Goal: Task Accomplishment & Management: Complete application form

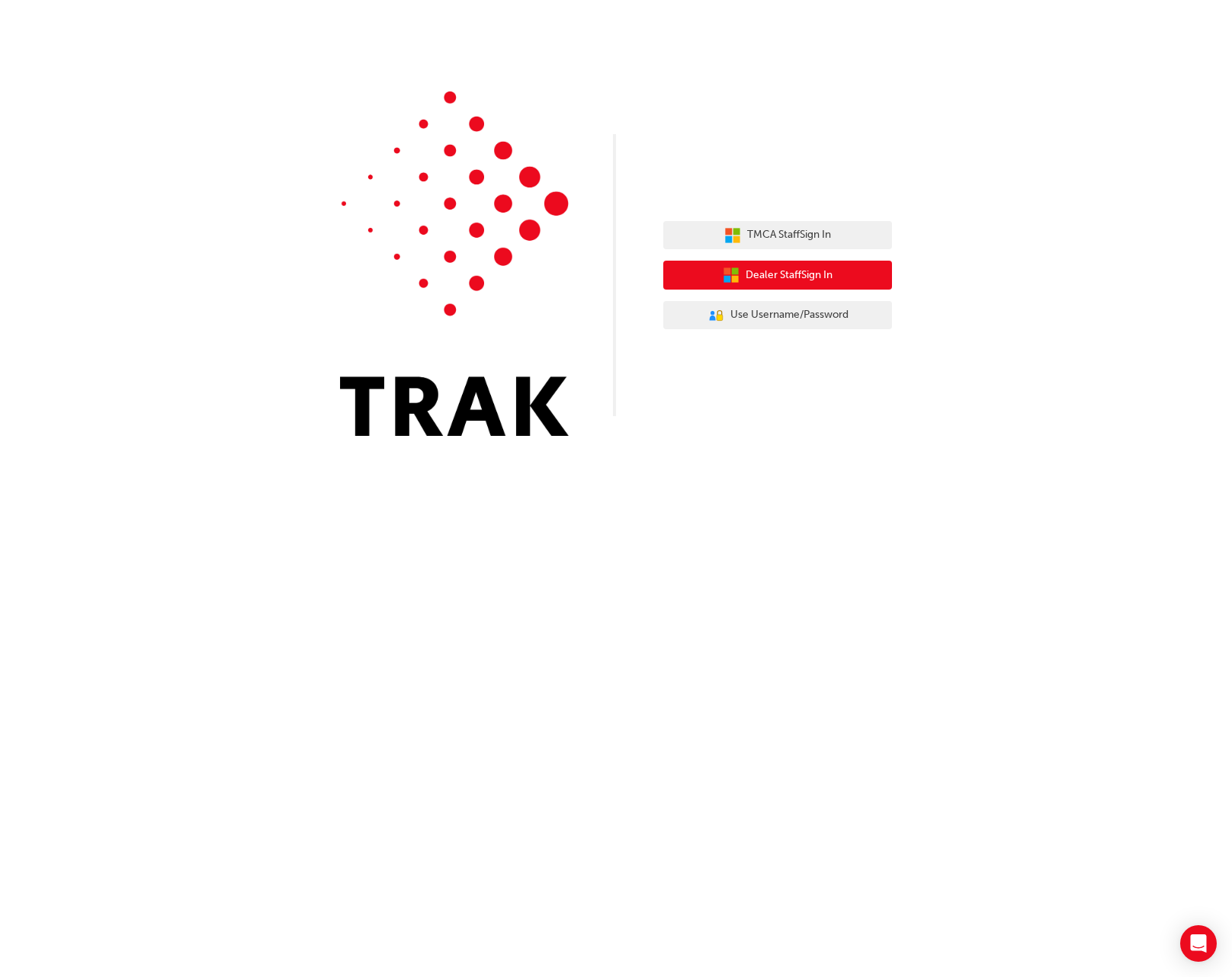
click at [845, 267] on button "Dealer Staff Sign In" at bounding box center [778, 275] width 229 height 29
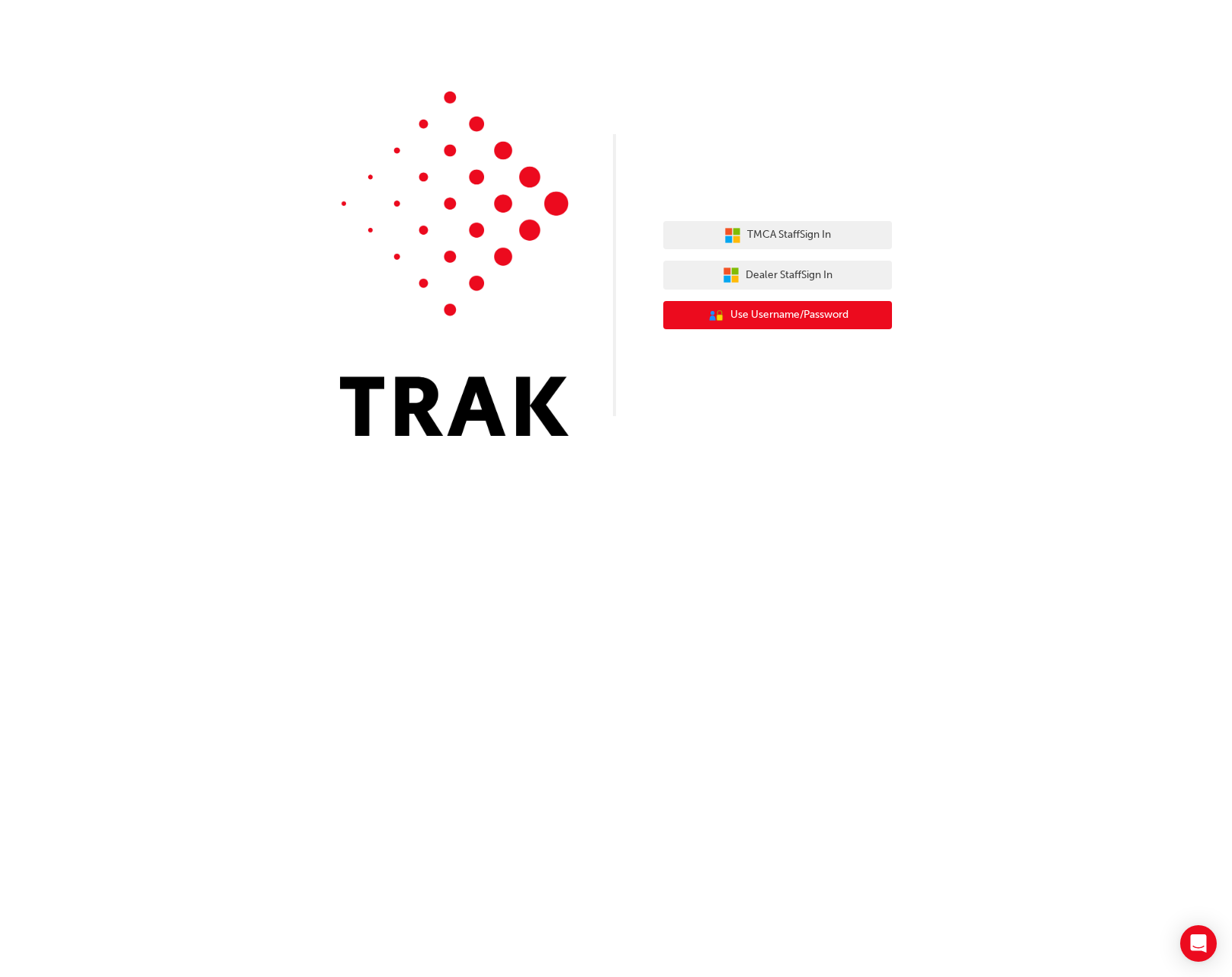
click at [827, 310] on span "Use Username/Password" at bounding box center [789, 316] width 118 height 18
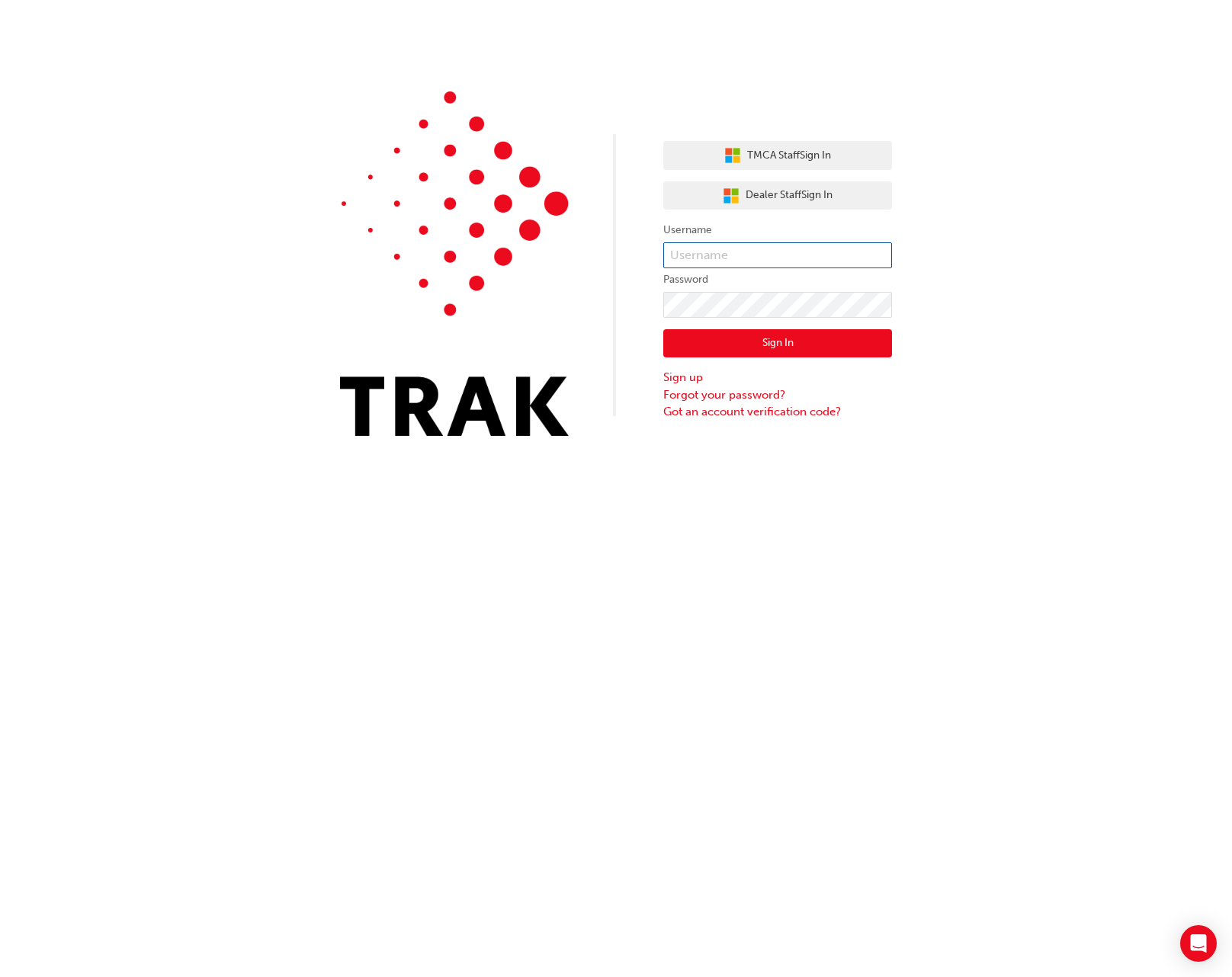
click at [785, 255] on input "text" at bounding box center [778, 255] width 229 height 26
type input "[PERSON_NAME].puttoo"
click button "Sign In" at bounding box center [778, 343] width 229 height 29
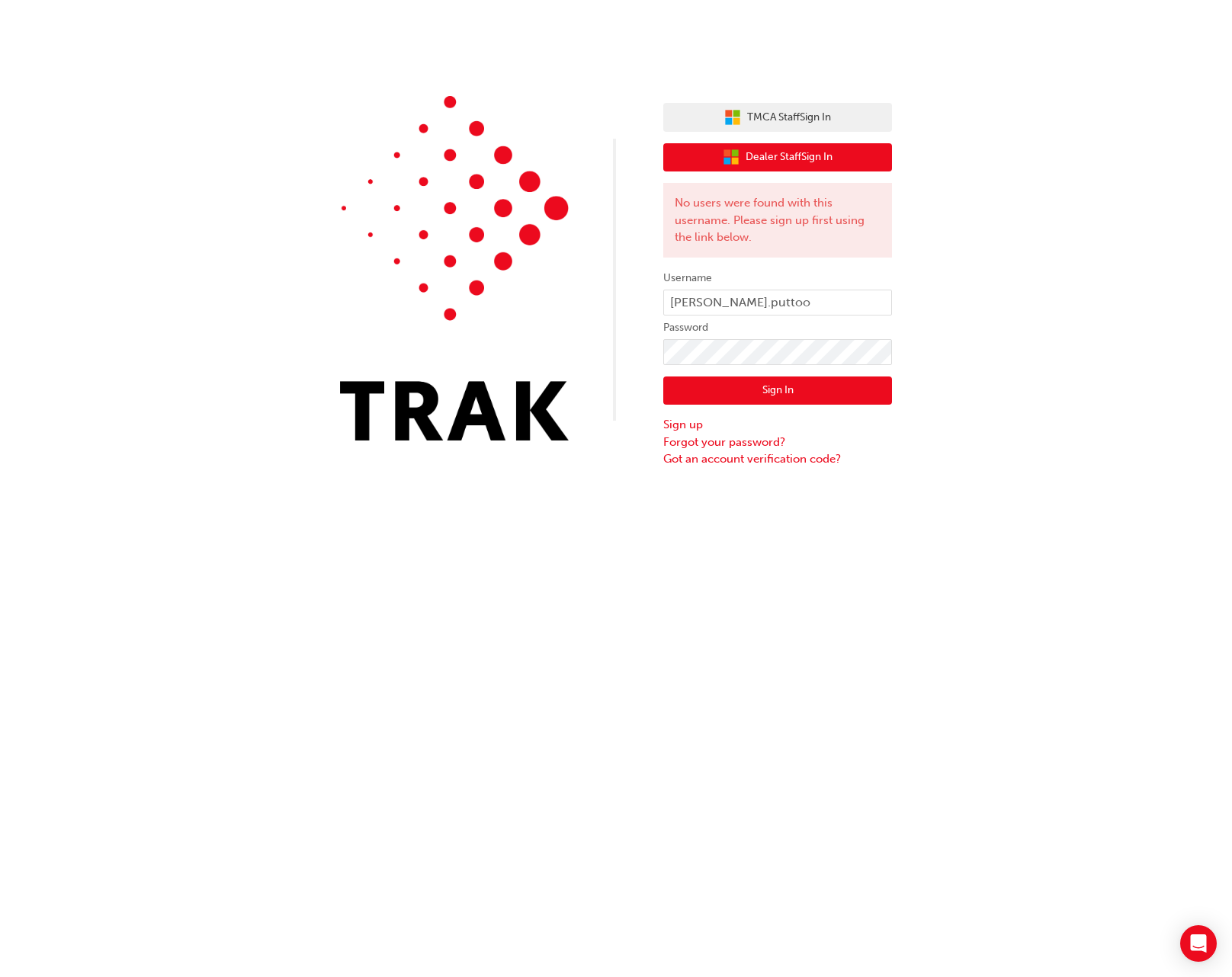
click at [788, 158] on span "Dealer Staff Sign In" at bounding box center [789, 157] width 87 height 18
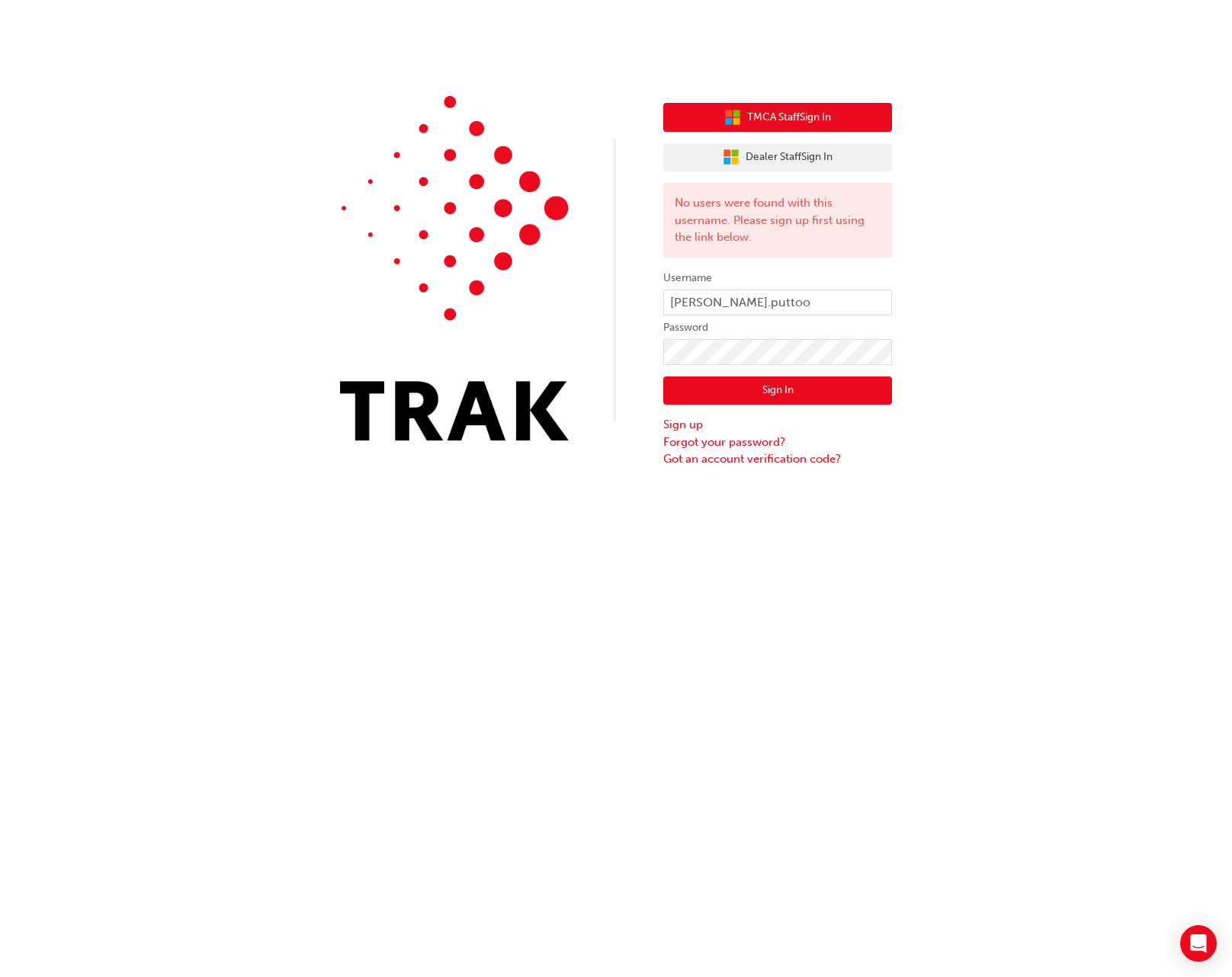
click at [718, 106] on button "TMCA Staff Sign In" at bounding box center [778, 117] width 229 height 29
